Goal: Answer question/provide support: Share knowledge or assist other users

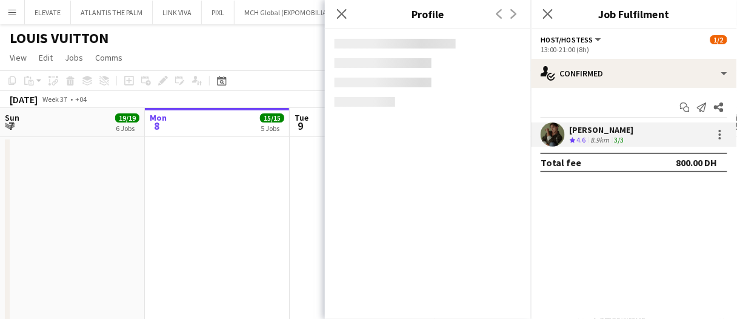
scroll to position [0, 416]
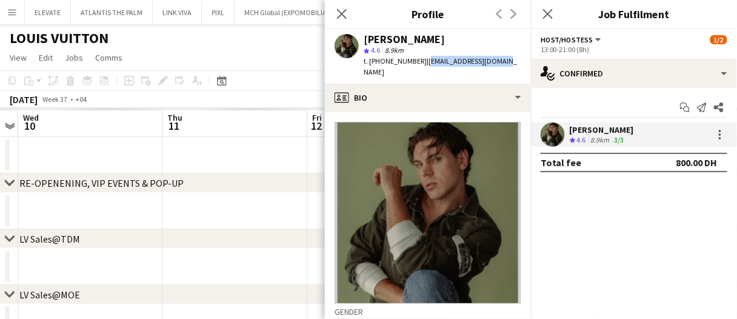
drag, startPoint x: 506, startPoint y: 62, endPoint x: 430, endPoint y: 66, distance: 77.1
click at [430, 66] on div "Ninoslav Ceperkovic star 4.6 8.9km t. +00971559114667 | ceperkovicn@yahoo.com" at bounding box center [428, 56] width 206 height 54
copy span "ceperkovicn@yahoo.com"
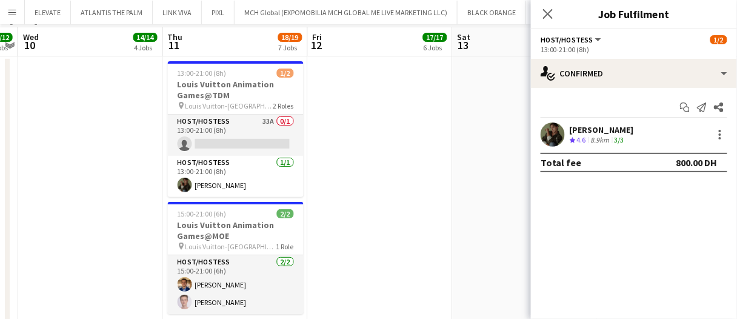
scroll to position [0, 0]
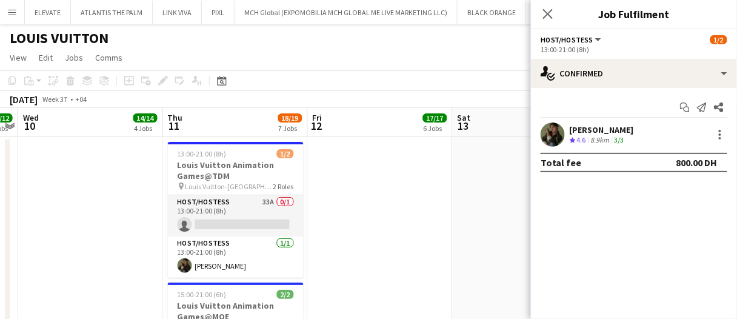
drag, startPoint x: 319, startPoint y: 199, endPoint x: 312, endPoint y: 193, distance: 9.1
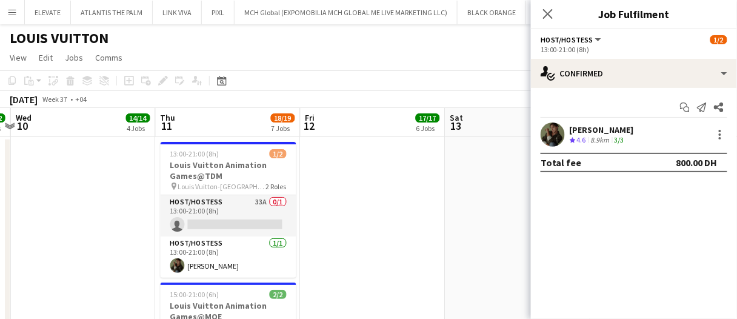
click at [312, 193] on app-date-cell at bounding box center [372, 279] width 145 height 284
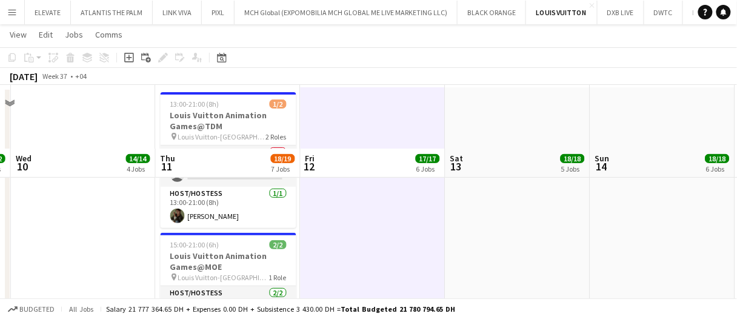
scroll to position [35, 0]
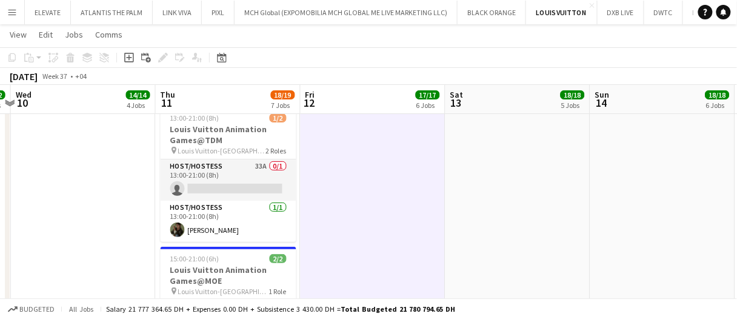
click at [345, 177] on app-date-cell at bounding box center [372, 243] width 145 height 284
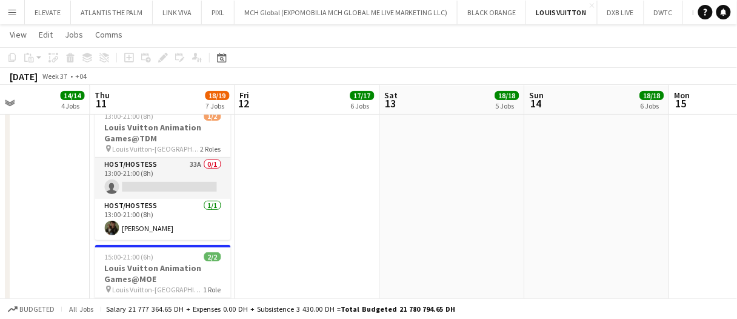
scroll to position [0, 0]
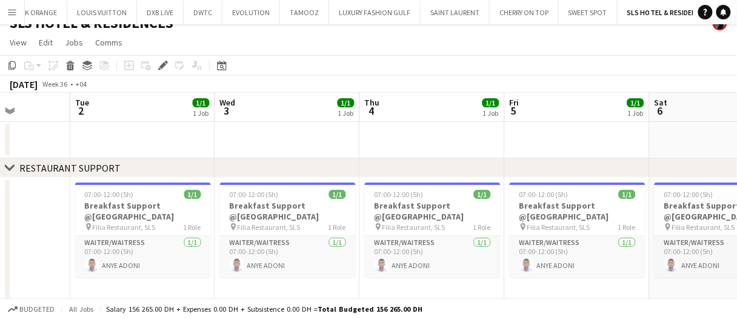
scroll to position [0, 326]
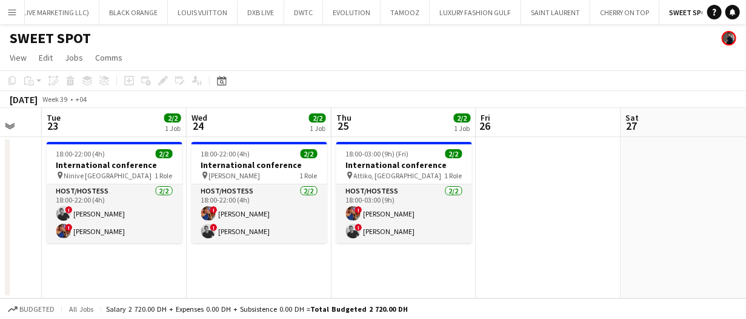
scroll to position [0, 546]
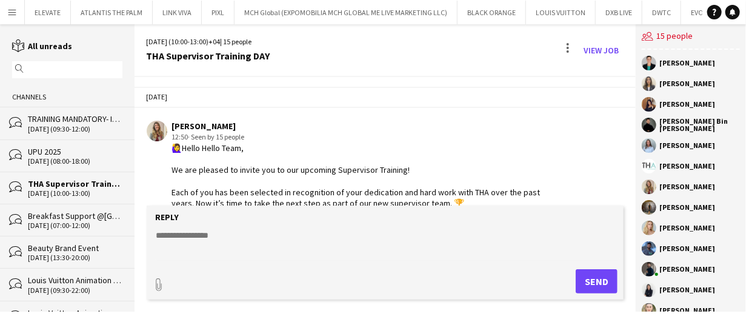
scroll to position [1032, 0]
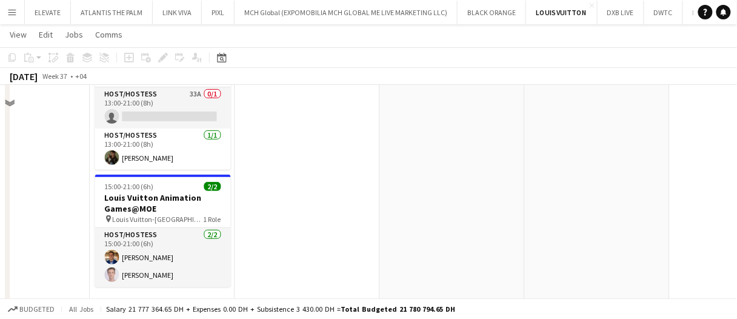
scroll to position [121, 0]
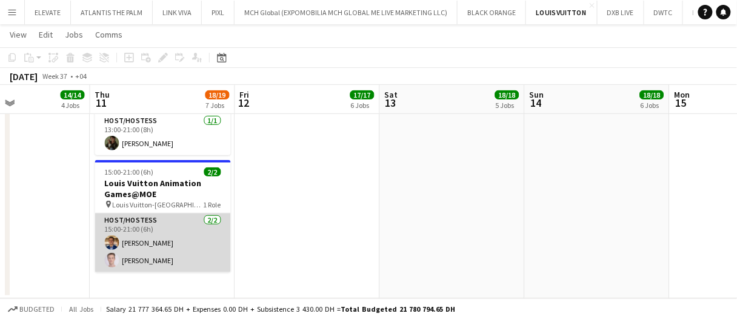
click at [185, 239] on app-card-role "Host/Hostess 2/2 15:00-21:00 (6h) Ahmed Mostafa Anis Abed" at bounding box center [163, 242] width 136 height 59
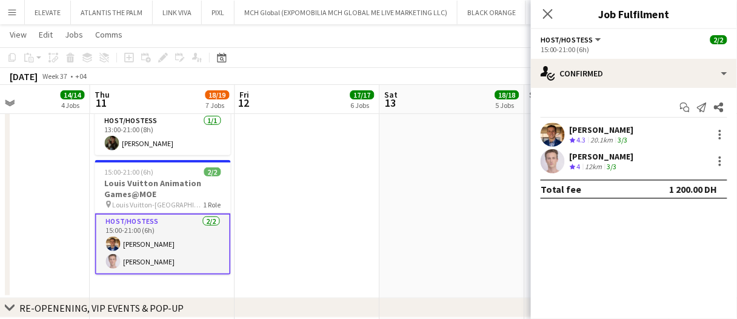
click at [611, 145] on div "Ahmed Mostafa Crew rating 4.3 20.1km 3/3" at bounding box center [634, 134] width 206 height 24
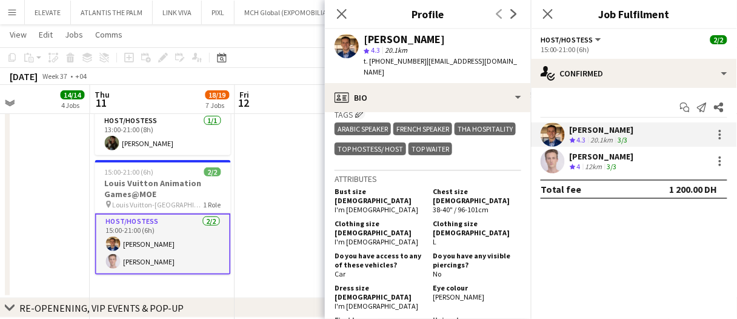
scroll to position [545, 0]
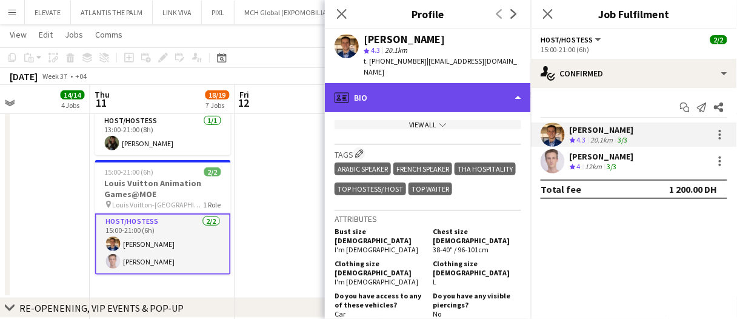
click at [451, 91] on div "profile Bio" at bounding box center [428, 97] width 206 height 29
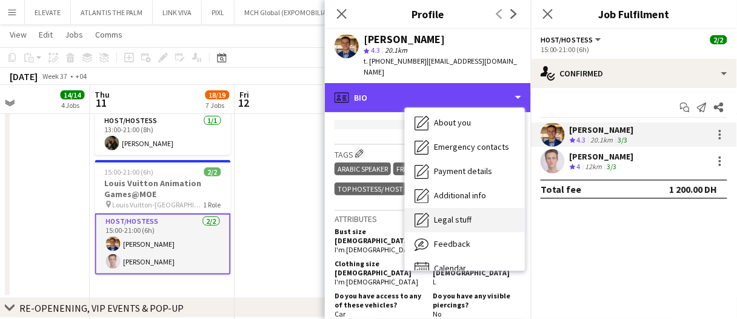
scroll to position [65, 0]
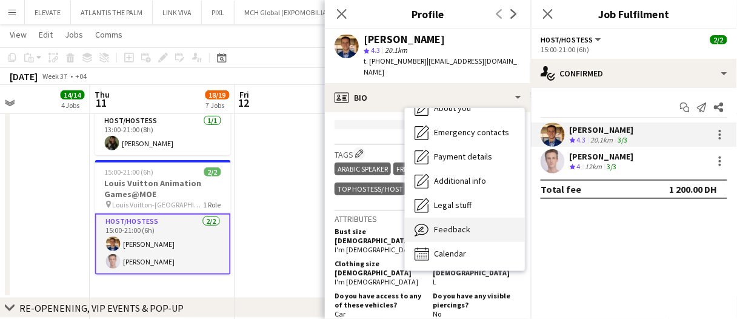
click at [454, 224] on span "Feedback" at bounding box center [452, 229] width 36 height 11
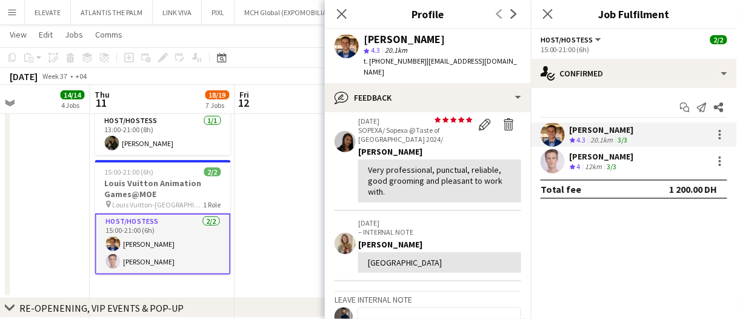
scroll to position [182, 0]
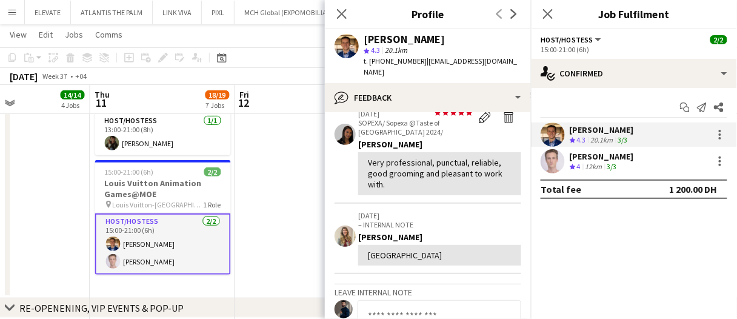
click at [285, 222] on app-date-cell at bounding box center [307, 157] width 145 height 284
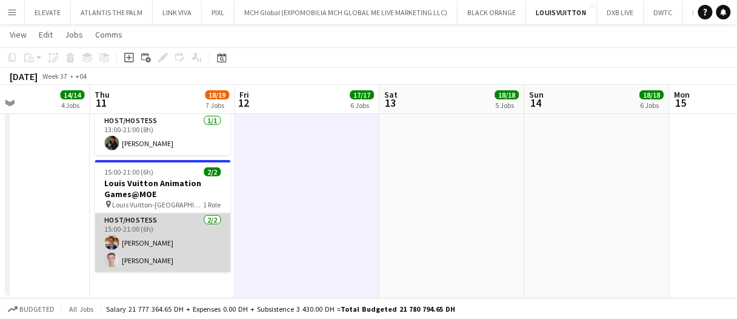
click at [208, 249] on app-card-role "Host/Hostess 2/2 15:00-21:00 (6h) Ahmed Mostafa Anis Abed" at bounding box center [163, 242] width 136 height 59
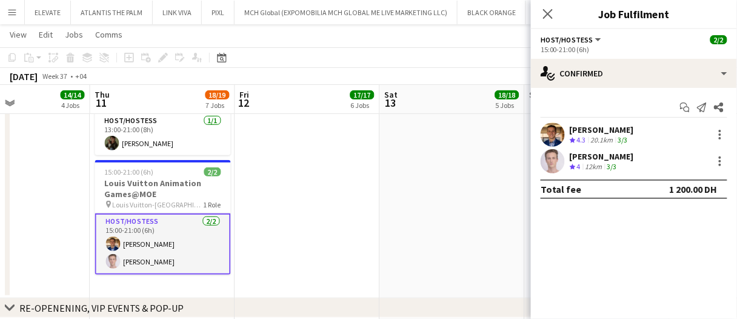
click at [572, 128] on div "Ahmed Mostafa" at bounding box center [601, 129] width 64 height 11
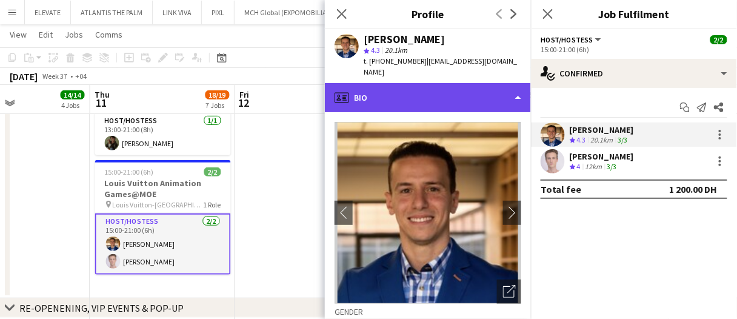
click at [474, 91] on div "profile Bio" at bounding box center [428, 97] width 206 height 29
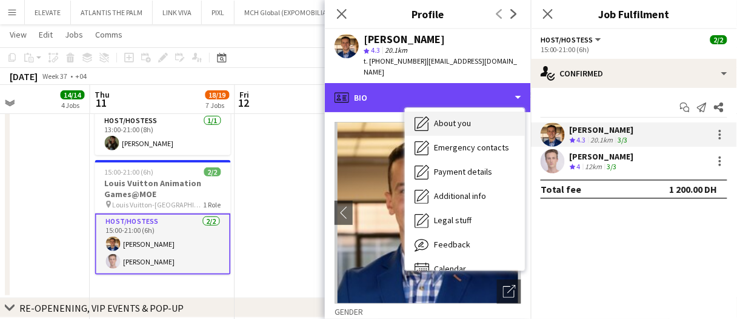
scroll to position [65, 0]
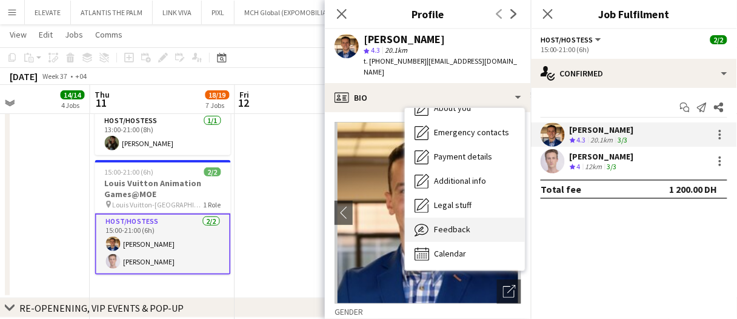
click at [472, 217] on div "Feedback Feedback" at bounding box center [465, 229] width 120 height 24
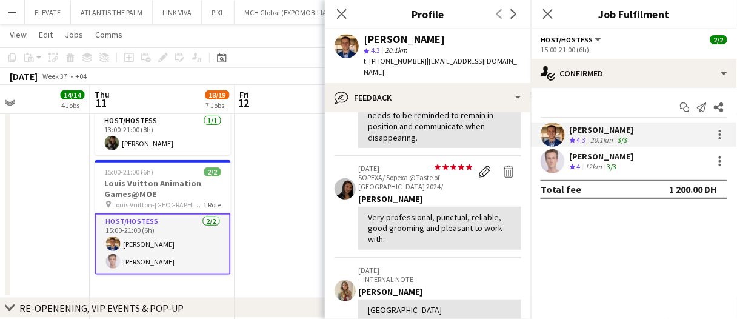
scroll to position [0, 0]
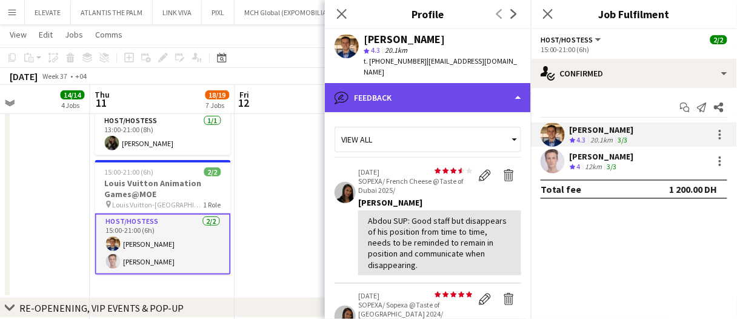
click at [411, 93] on div "bubble-pencil Feedback" at bounding box center [428, 97] width 206 height 29
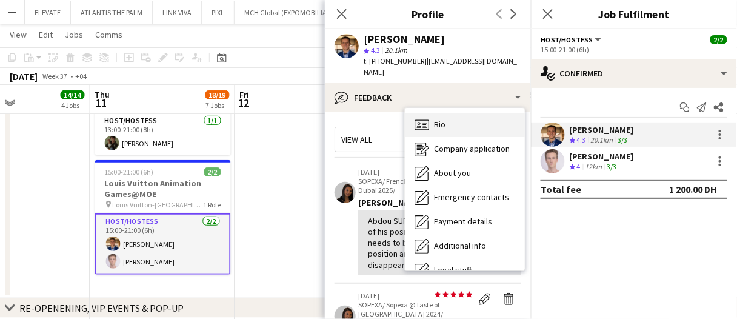
click at [463, 113] on div "Bio Bio" at bounding box center [465, 125] width 120 height 24
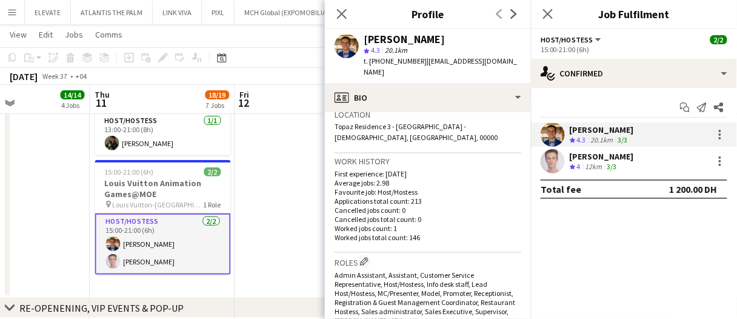
scroll to position [363, 0]
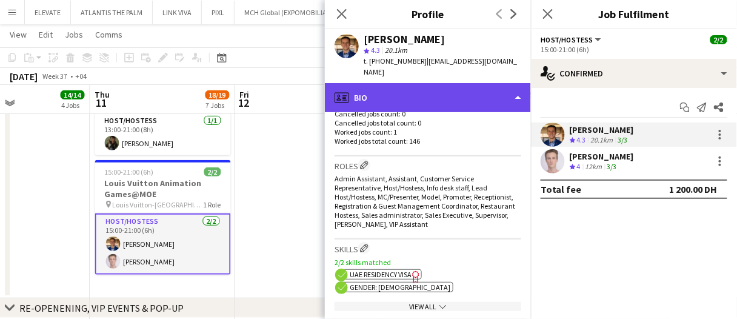
click at [431, 95] on div "profile Bio" at bounding box center [428, 97] width 206 height 29
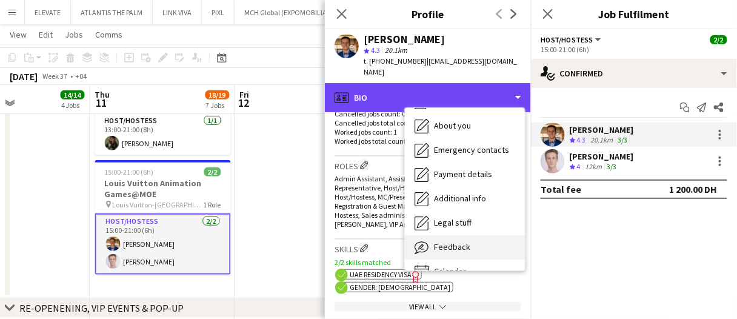
scroll to position [65, 0]
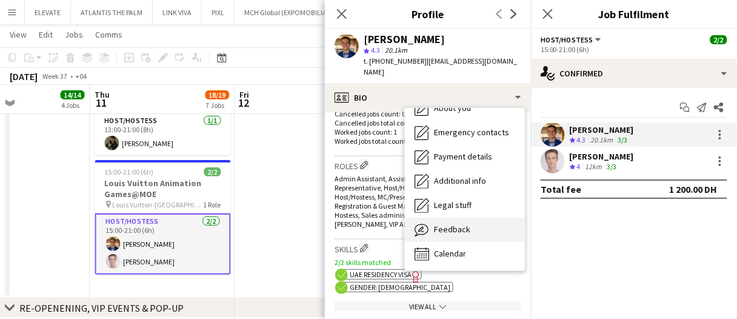
click at [468, 219] on div "Feedback Feedback" at bounding box center [465, 229] width 120 height 24
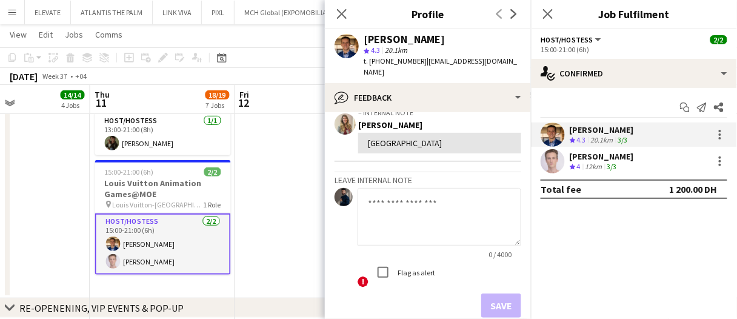
scroll to position [303, 0]
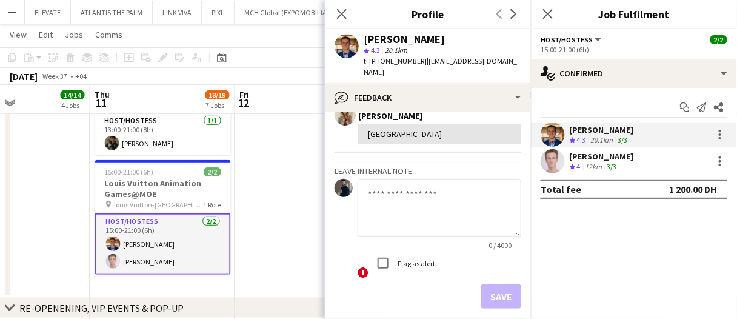
click at [391, 195] on textarea at bounding box center [439, 208] width 164 height 58
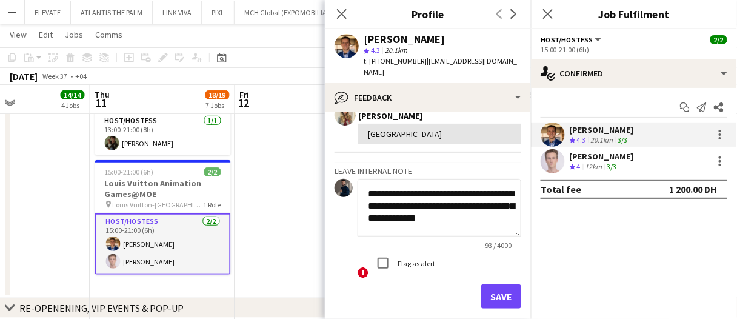
paste textarea "**********"
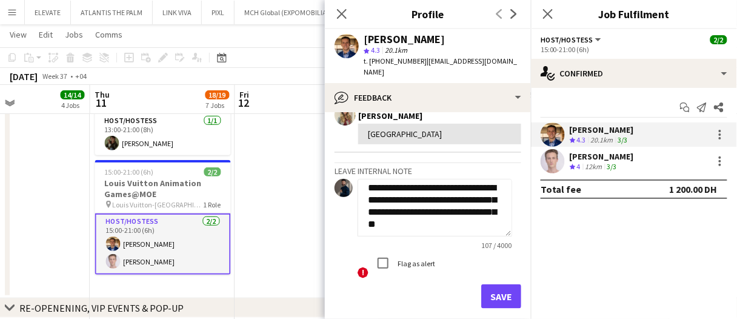
scroll to position [8, 0]
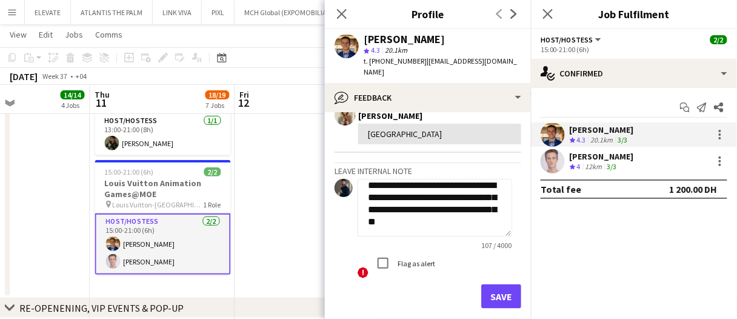
click at [439, 186] on textarea "**********" at bounding box center [434, 208] width 154 height 58
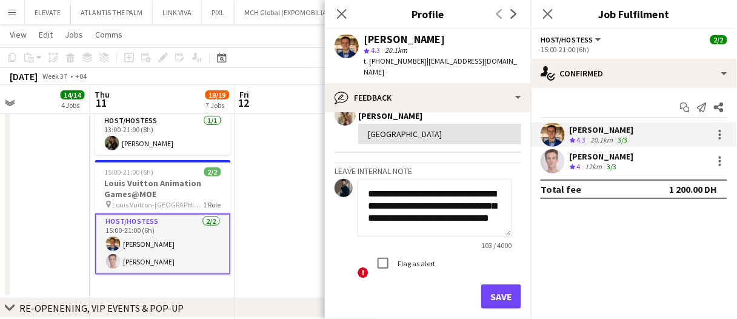
click at [458, 216] on textarea "**********" at bounding box center [434, 208] width 154 height 58
type textarea "**********"
click at [483, 217] on textarea "**********" at bounding box center [434, 208] width 154 height 58
drag, startPoint x: 496, startPoint y: 274, endPoint x: 482, endPoint y: 270, distance: 14.8
click at [496, 284] on button "Save" at bounding box center [501, 296] width 40 height 24
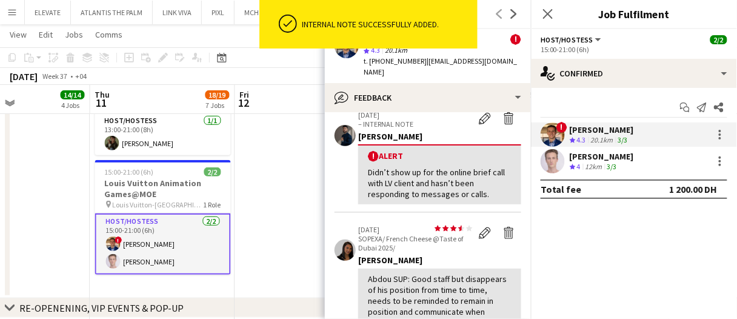
scroll to position [0, 0]
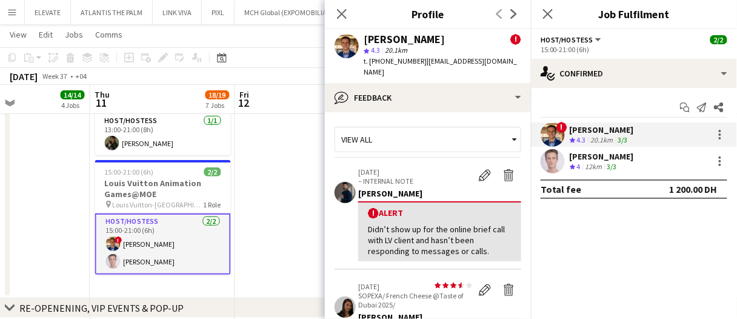
click at [287, 214] on app-date-cell at bounding box center [307, 157] width 145 height 284
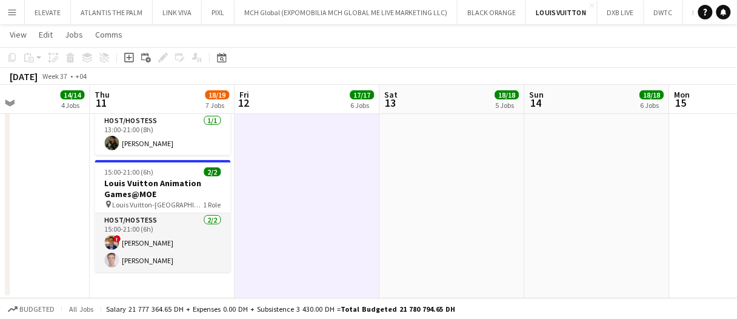
click at [285, 214] on app-date-cell at bounding box center [307, 157] width 145 height 284
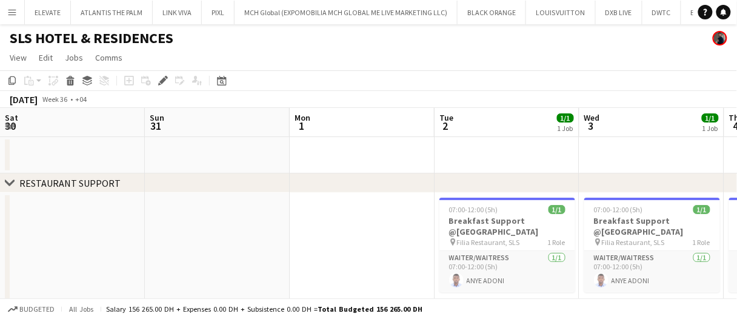
scroll to position [0, 326]
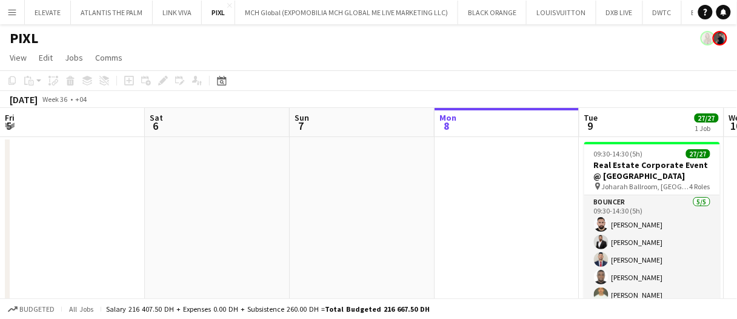
scroll to position [0, 290]
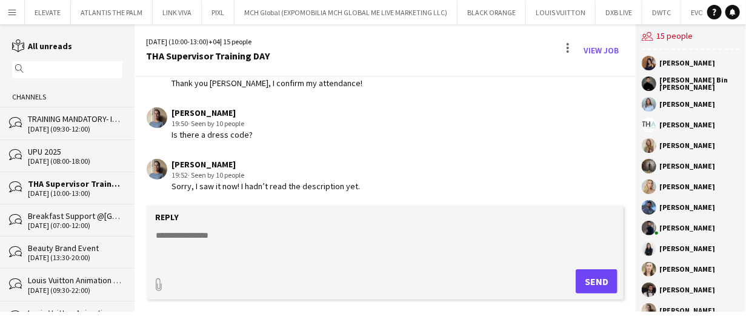
scroll to position [59, 0]
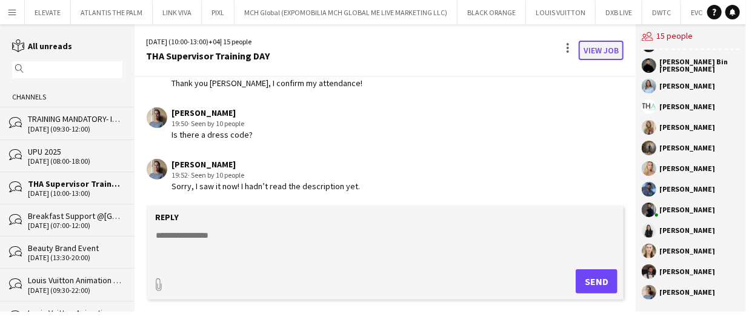
click at [617, 42] on link "View Job" at bounding box center [601, 50] width 45 height 19
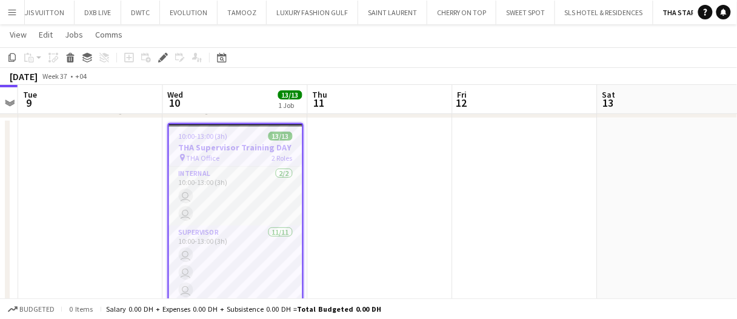
scroll to position [121, 0]
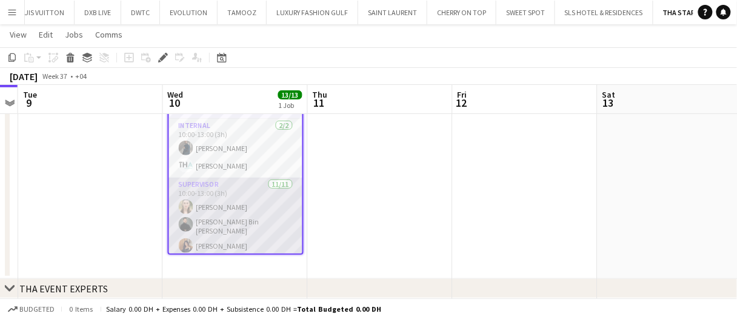
click at [237, 210] on app-card-role "Supervisor 11/11 10:00-13:00 (3h) Amanda Neme Hassan Bin Rashid Ahmed Aliaksand…" at bounding box center [235, 287] width 133 height 221
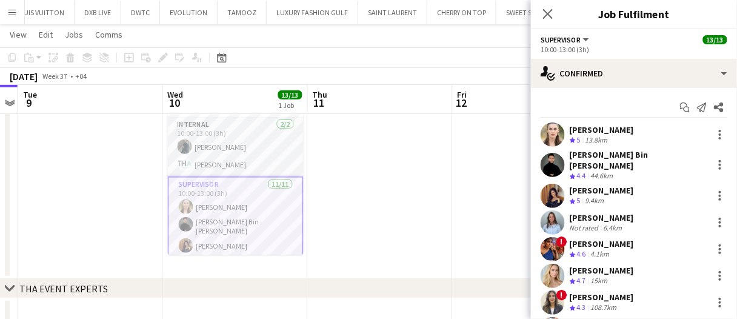
click at [651, 136] on div "Amanda Neme Crew rating 5 13.8km" at bounding box center [634, 134] width 206 height 24
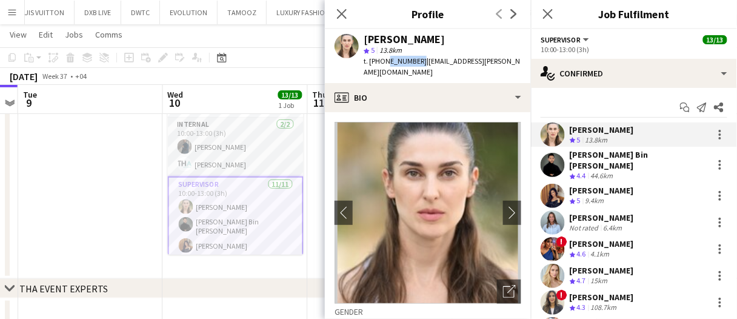
drag, startPoint x: 417, startPoint y: 63, endPoint x: 384, endPoint y: 65, distance: 32.8
click at [384, 65] on span "t. +971564649441" at bounding box center [394, 60] width 63 height 9
copy span "564649441"
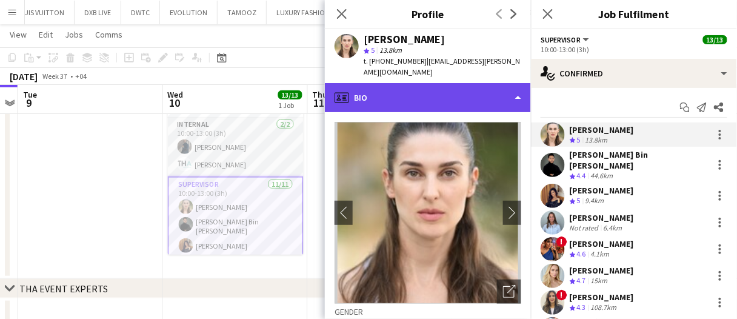
click at [413, 88] on div "profile Bio" at bounding box center [428, 97] width 206 height 29
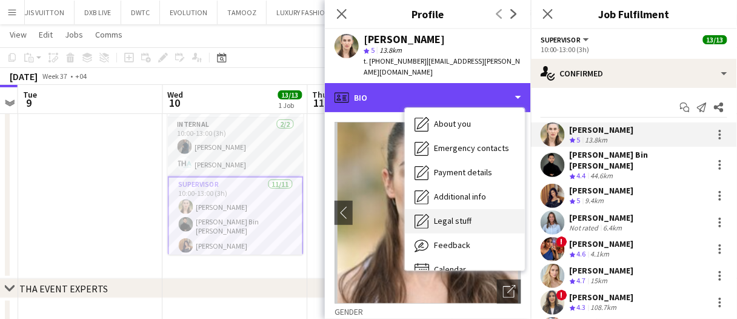
scroll to position [65, 0]
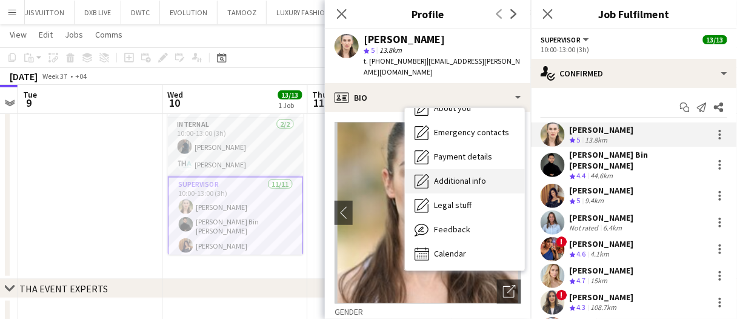
click at [479, 175] on span "Additional info" at bounding box center [460, 180] width 52 height 11
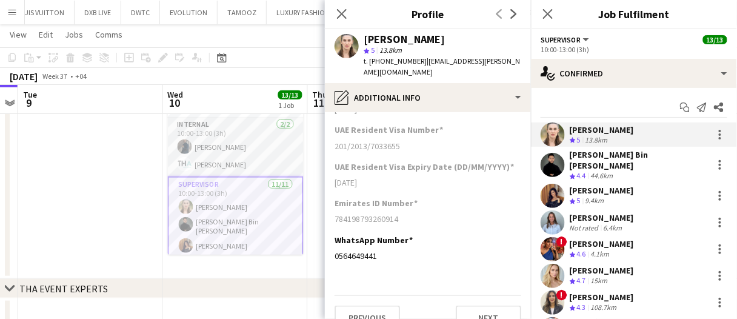
scroll to position [258, 0]
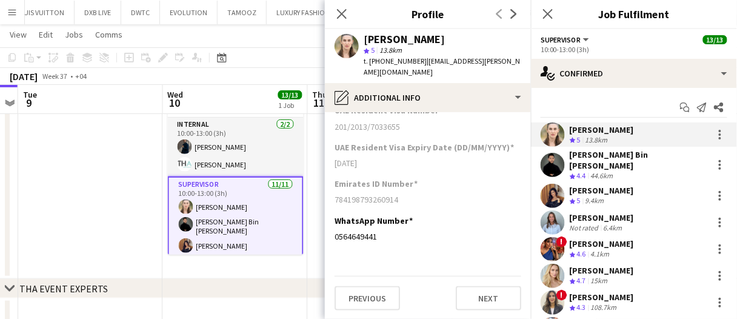
click at [149, 205] on app-date-cell at bounding box center [90, 174] width 145 height 208
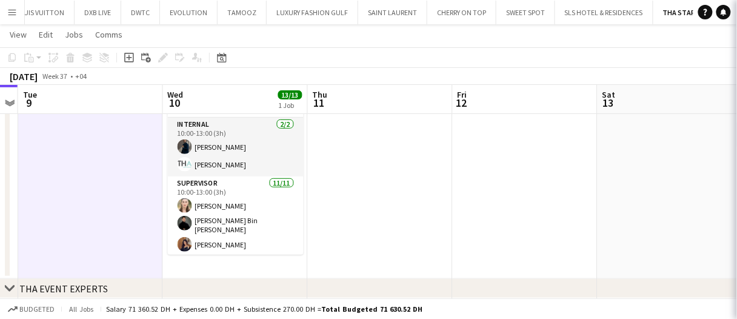
click at [148, 205] on app-date-cell at bounding box center [90, 174] width 145 height 208
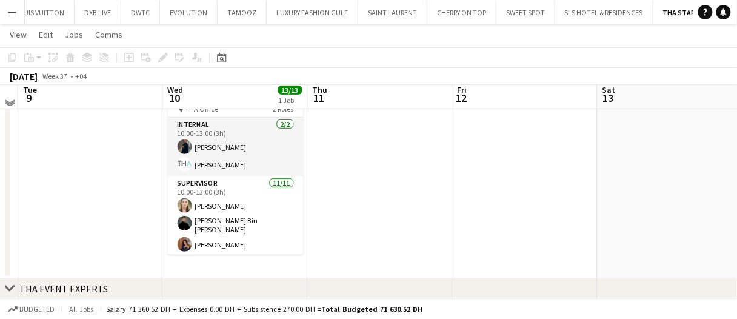
scroll to position [0, 0]
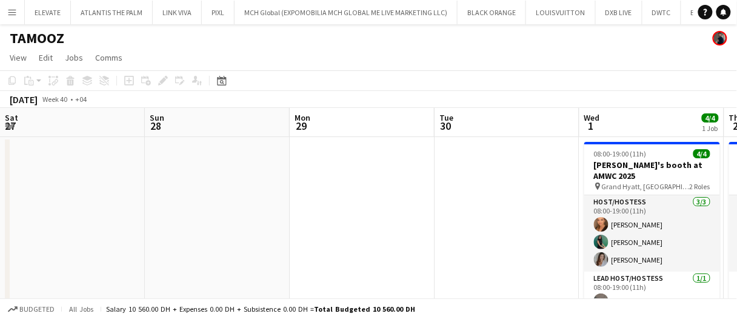
scroll to position [0, 562]
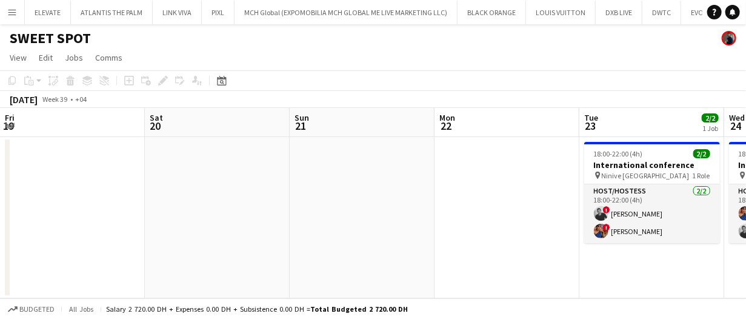
scroll to position [0, 546]
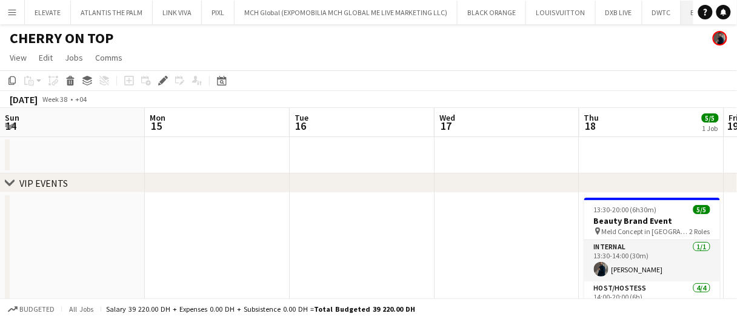
scroll to position [0, 416]
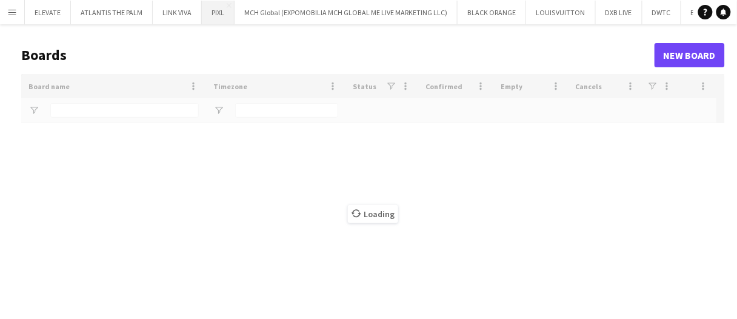
click at [215, 9] on button "PIXL Close" at bounding box center [218, 13] width 33 height 24
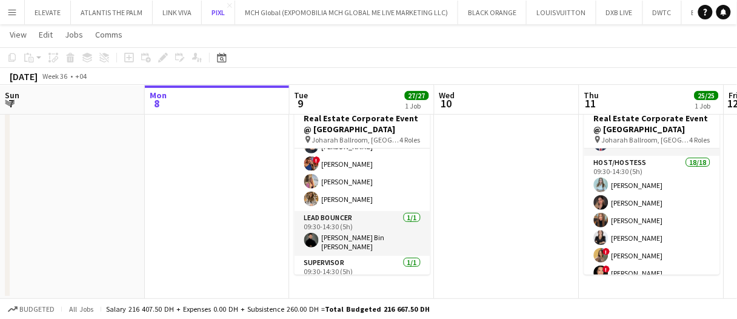
scroll to position [442, 0]
